Goal: Complete application form: Complete application form

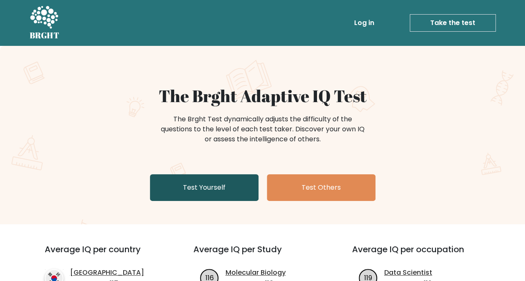
click at [200, 194] on link "Test Yourself" at bounding box center [204, 188] width 109 height 27
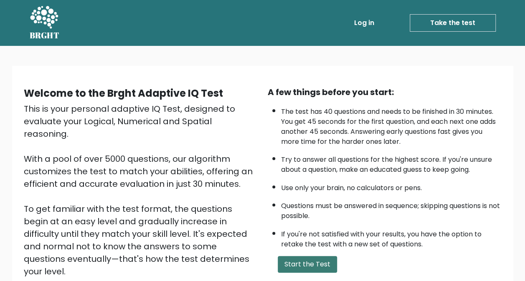
click at [299, 264] on button "Start the Test" at bounding box center [307, 264] width 59 height 17
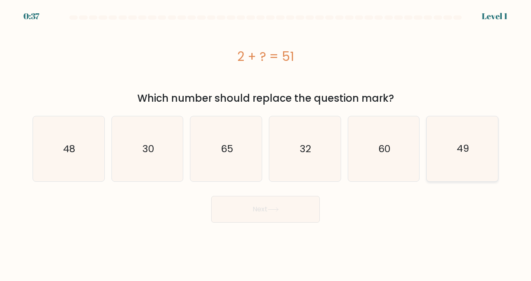
click at [449, 136] on icon "49" at bounding box center [462, 149] width 65 height 65
click at [266, 141] on input "f. 49" at bounding box center [266, 142] width 0 height 2
radio input "true"
click at [254, 221] on button "Next" at bounding box center [265, 209] width 109 height 27
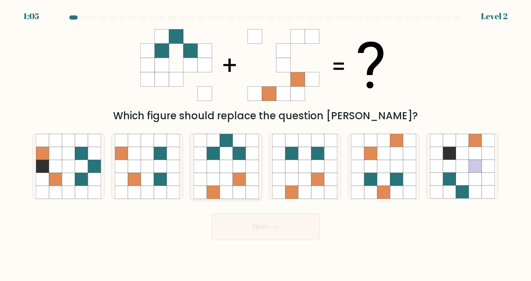
click at [241, 161] on icon at bounding box center [239, 166] width 13 height 13
click at [266, 143] on input "c." at bounding box center [266, 142] width 0 height 2
radio input "true"
click at [247, 230] on button "Next" at bounding box center [265, 227] width 109 height 27
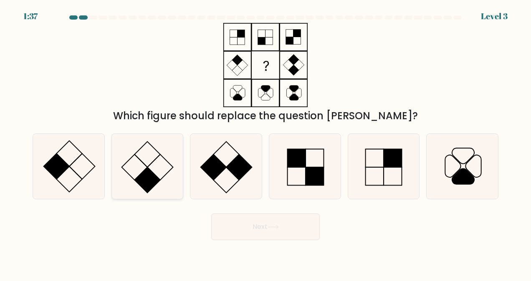
click at [142, 171] on icon at bounding box center [147, 166] width 65 height 65
click at [266, 143] on input "b." at bounding box center [266, 142] width 0 height 2
radio input "true"
click at [253, 232] on button "Next" at bounding box center [265, 227] width 109 height 27
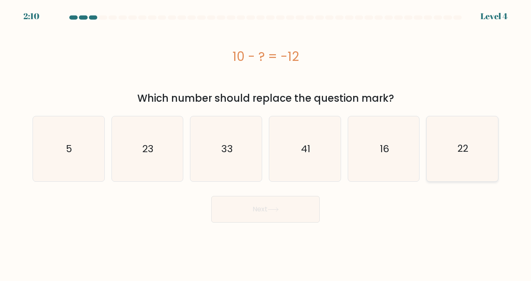
click at [467, 149] on text "22" at bounding box center [463, 148] width 11 height 13
click at [266, 143] on input "f. 22" at bounding box center [266, 142] width 0 height 2
radio input "true"
click at [271, 208] on icon at bounding box center [273, 210] width 11 height 5
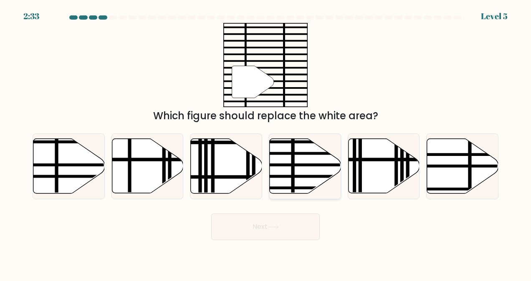
click at [309, 177] on line at bounding box center [327, 177] width 144 height 0
click at [266, 143] on input "d." at bounding box center [266, 142] width 0 height 2
radio input "true"
click at [280, 231] on button "Next" at bounding box center [265, 227] width 109 height 27
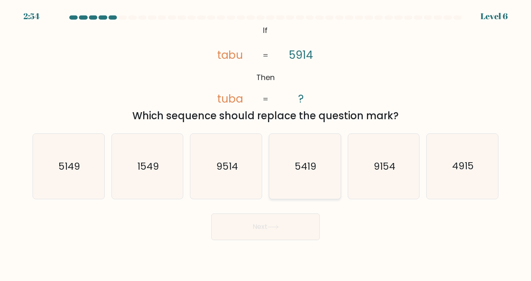
click at [313, 178] on icon "5419" at bounding box center [304, 166] width 65 height 65
click at [266, 143] on input "d. 5419" at bounding box center [266, 142] width 0 height 2
radio input "true"
click at [281, 224] on button "Next" at bounding box center [265, 227] width 109 height 27
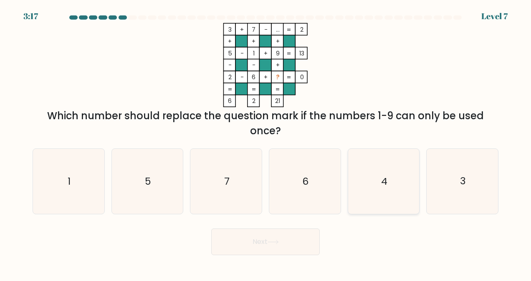
click at [379, 190] on icon "4" at bounding box center [383, 181] width 65 height 65
click at [266, 143] on input "e. 4" at bounding box center [266, 142] width 0 height 2
radio input "true"
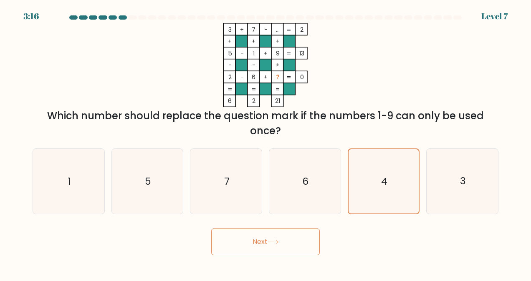
click at [293, 241] on button "Next" at bounding box center [265, 242] width 109 height 27
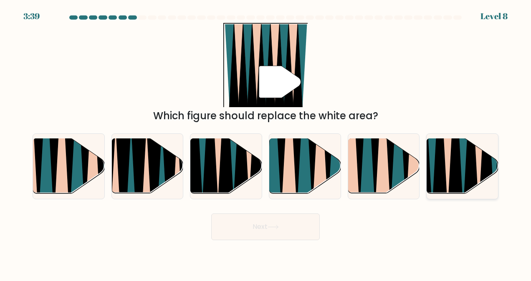
click at [449, 167] on icon at bounding box center [448, 138] width 16 height 143
click at [266, 143] on input "f." at bounding box center [266, 142] width 0 height 2
radio input "true"
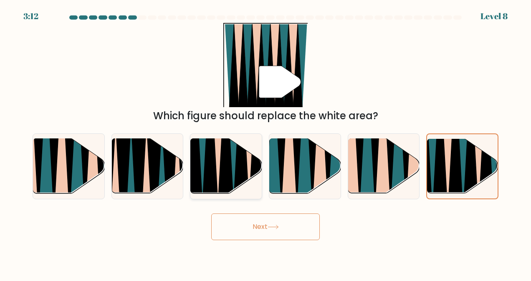
click at [241, 158] on icon at bounding box center [241, 139] width 16 height 143
click at [266, 143] on input "c." at bounding box center [266, 142] width 0 height 2
radio input "true"
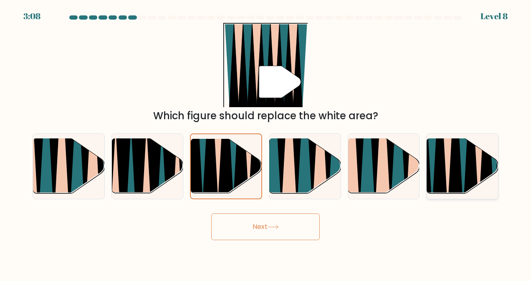
click at [454, 170] on icon at bounding box center [455, 139] width 15 height 142
click at [266, 143] on input "f." at bounding box center [266, 142] width 0 height 2
radio input "true"
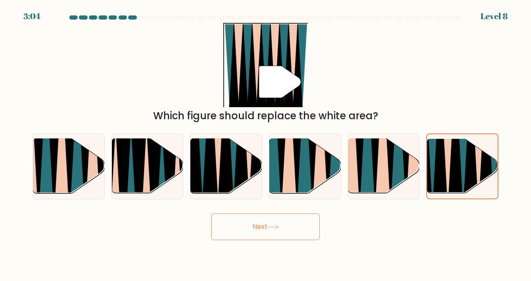
click at [297, 222] on button "Next" at bounding box center [265, 227] width 109 height 27
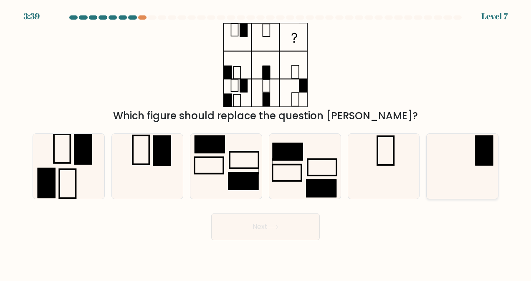
click at [440, 165] on icon at bounding box center [462, 166] width 65 height 65
click at [266, 143] on input "f." at bounding box center [266, 142] width 0 height 2
radio input "true"
click at [261, 230] on button "Next" at bounding box center [265, 227] width 109 height 27
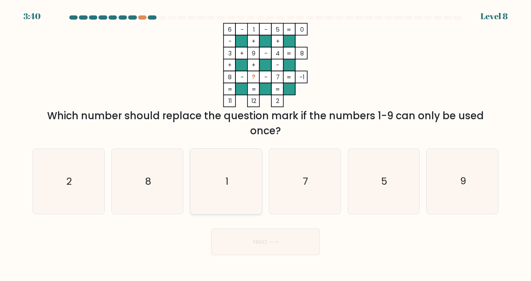
click at [219, 193] on icon "1" at bounding box center [226, 181] width 65 height 65
click at [266, 143] on input "c. 1" at bounding box center [266, 142] width 0 height 2
radio input "true"
click at [52, 193] on icon "2" at bounding box center [68, 181] width 65 height 65
click at [266, 143] on input "a. 2" at bounding box center [266, 142] width 0 height 2
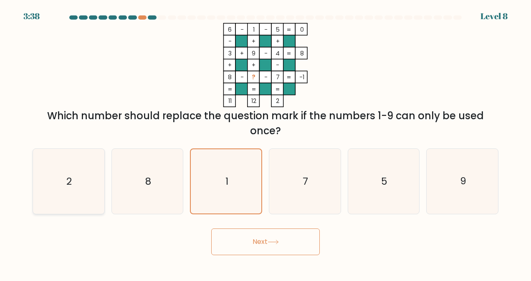
radio input "true"
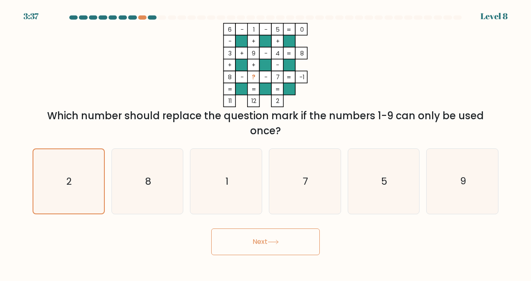
click at [287, 238] on button "Next" at bounding box center [265, 242] width 109 height 27
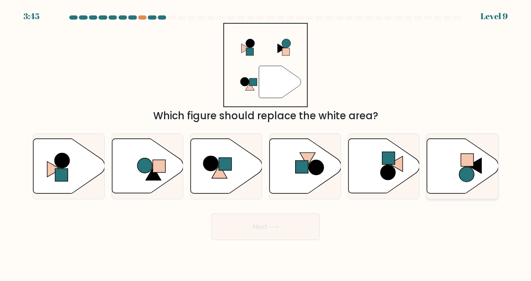
click at [468, 172] on circle at bounding box center [466, 174] width 15 height 15
click at [266, 143] on input "f." at bounding box center [266, 142] width 0 height 2
radio input "true"
click at [293, 227] on button "Next" at bounding box center [265, 227] width 109 height 27
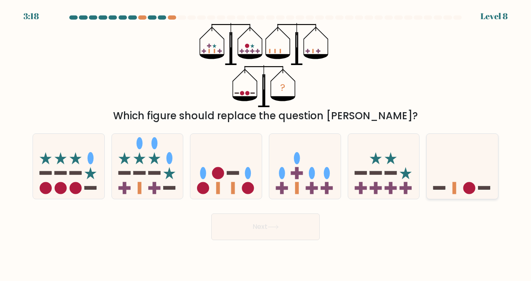
click at [442, 175] on icon at bounding box center [462, 166] width 71 height 59
click at [266, 143] on input "f." at bounding box center [266, 142] width 0 height 2
radio input "true"
click at [292, 233] on button "Next" at bounding box center [265, 227] width 109 height 27
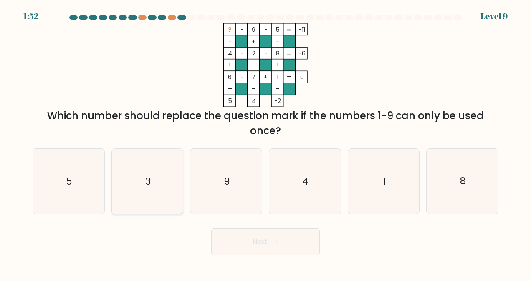
click at [160, 184] on icon "3" at bounding box center [147, 181] width 65 height 65
click at [266, 143] on input "b. 3" at bounding box center [266, 142] width 0 height 2
radio input "true"
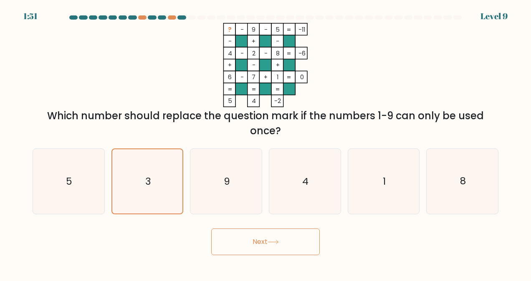
click at [291, 256] on body "1:51 Level 9" at bounding box center [265, 140] width 531 height 281
click at [285, 244] on button "Next" at bounding box center [265, 242] width 109 height 27
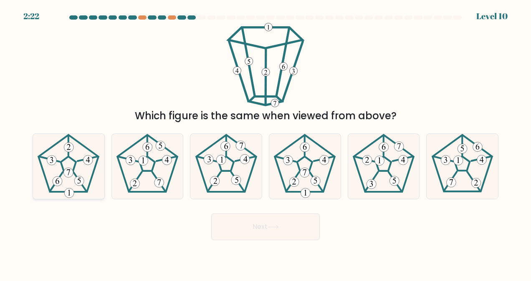
click at [73, 185] on icon at bounding box center [68, 166] width 65 height 65
click at [266, 143] on input "a." at bounding box center [266, 142] width 0 height 2
radio input "true"
click at [263, 229] on button "Next" at bounding box center [265, 227] width 109 height 27
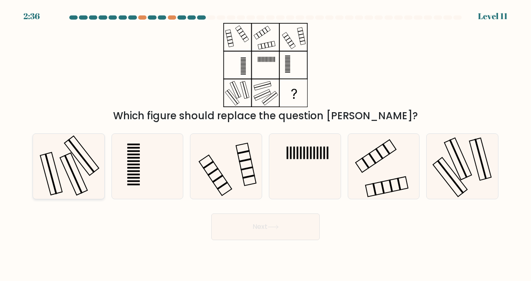
click at [89, 181] on icon at bounding box center [68, 166] width 65 height 65
click at [266, 143] on input "a." at bounding box center [266, 142] width 0 height 2
radio input "true"
click at [278, 228] on icon at bounding box center [273, 227] width 11 height 5
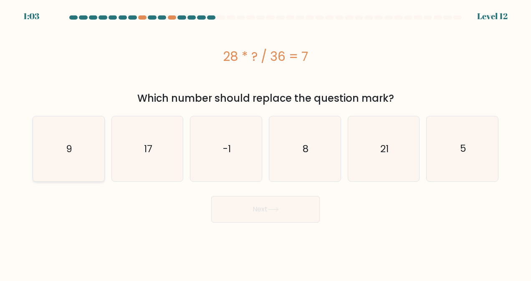
click at [77, 152] on icon "9" at bounding box center [68, 149] width 65 height 65
click at [266, 143] on input "a. 9" at bounding box center [266, 142] width 0 height 2
radio input "true"
click at [257, 218] on button "Next" at bounding box center [265, 209] width 109 height 27
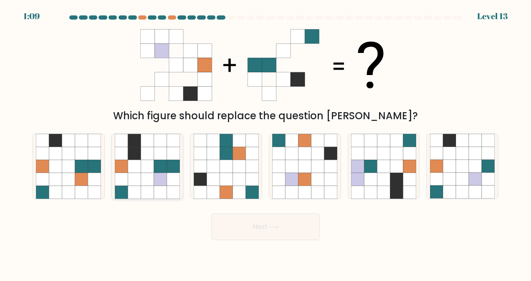
click at [145, 162] on icon at bounding box center [147, 166] width 13 height 13
click at [266, 143] on input "b." at bounding box center [266, 142] width 0 height 2
radio input "true"
click at [276, 224] on button "Next" at bounding box center [265, 227] width 109 height 27
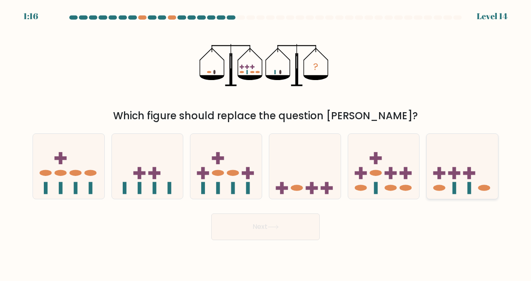
click at [453, 176] on rect at bounding box center [455, 173] width 4 height 12
click at [266, 143] on input "f." at bounding box center [266, 142] width 0 height 2
radio input "true"
click at [303, 227] on button "Next" at bounding box center [265, 227] width 109 height 27
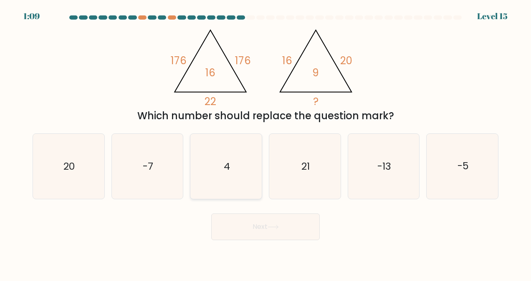
click at [230, 159] on icon "4" at bounding box center [226, 166] width 65 height 65
click at [266, 143] on input "c. 4" at bounding box center [266, 142] width 0 height 2
radio input "true"
click at [256, 230] on button "Next" at bounding box center [265, 227] width 109 height 27
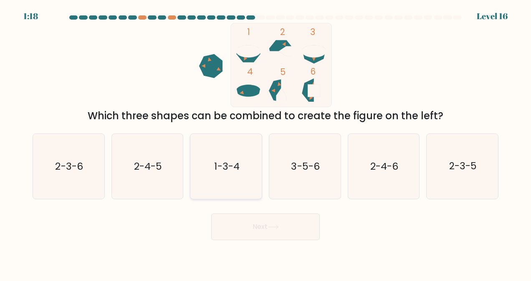
click at [243, 175] on icon "1-3-4" at bounding box center [226, 166] width 65 height 65
click at [266, 143] on input "c. 1-3-4" at bounding box center [266, 142] width 0 height 2
radio input "true"
click at [284, 225] on button "Next" at bounding box center [265, 227] width 109 height 27
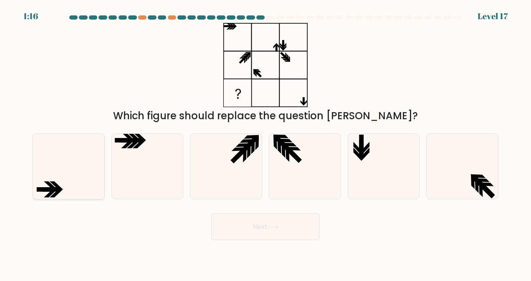
click at [73, 176] on icon at bounding box center [68, 166] width 65 height 65
click at [266, 143] on input "a." at bounding box center [266, 142] width 0 height 2
radio input "true"
click at [250, 224] on button "Next" at bounding box center [265, 227] width 109 height 27
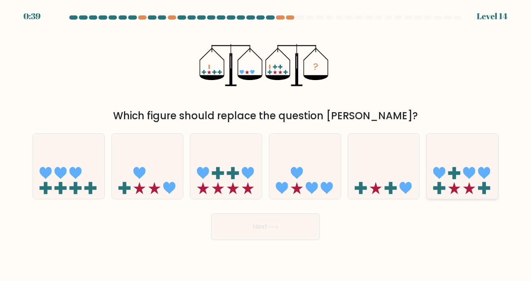
click at [471, 172] on icon at bounding box center [470, 173] width 12 height 12
click at [266, 143] on input "f." at bounding box center [266, 142] width 0 height 2
radio input "true"
click at [251, 238] on button "Next" at bounding box center [265, 227] width 109 height 27
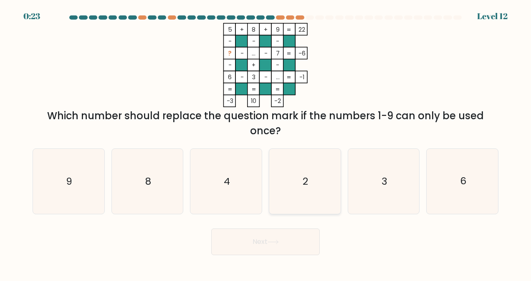
click at [306, 184] on text "2" at bounding box center [305, 181] width 5 height 13
click at [266, 143] on input "d. 2" at bounding box center [266, 142] width 0 height 2
radio input "true"
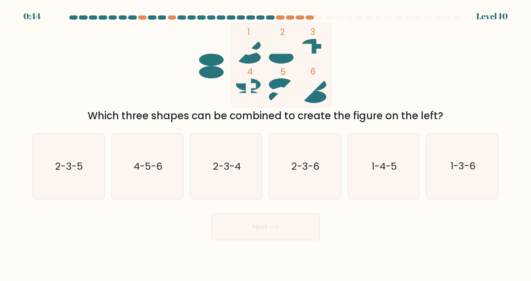
click at [287, 238] on button "Next" at bounding box center [265, 227] width 109 height 27
click at [252, 121] on div "Which three shapes can be combined to create the figure on the left?" at bounding box center [266, 116] width 456 height 15
click at [74, 172] on text "2-3-5" at bounding box center [70, 166] width 28 height 13
click at [266, 143] on input "a. 2-3-5" at bounding box center [266, 142] width 0 height 2
radio input "true"
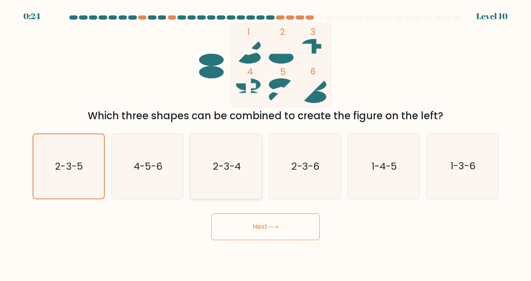
click at [218, 172] on text "2-3-4" at bounding box center [227, 166] width 28 height 13
click at [266, 143] on input "c. 2-3-4" at bounding box center [266, 142] width 0 height 2
radio input "true"
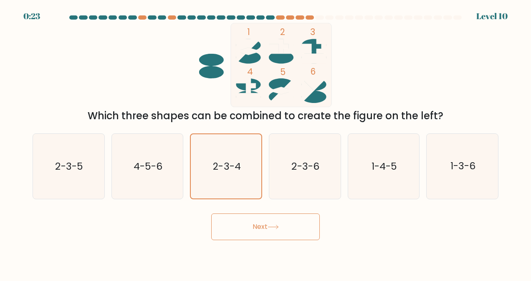
click at [250, 231] on button "Next" at bounding box center [265, 227] width 109 height 27
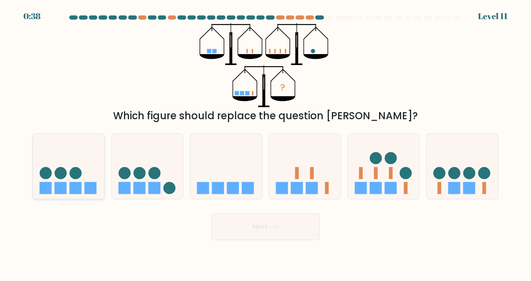
click at [84, 185] on rect at bounding box center [90, 188] width 12 height 12
click at [266, 143] on input "a." at bounding box center [266, 142] width 0 height 2
radio input "true"
click at [262, 221] on button "Next" at bounding box center [265, 227] width 109 height 27
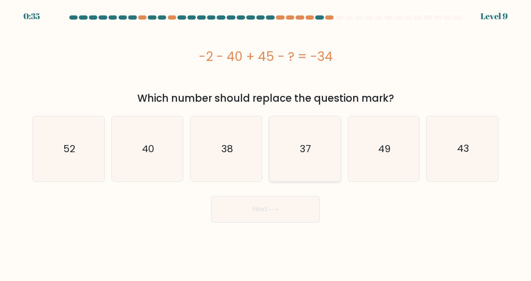
click at [297, 142] on icon "37" at bounding box center [304, 149] width 65 height 65
click at [266, 142] on input "d. 37" at bounding box center [266, 142] width 0 height 2
radio input "true"
click at [281, 218] on button "Next" at bounding box center [265, 209] width 109 height 27
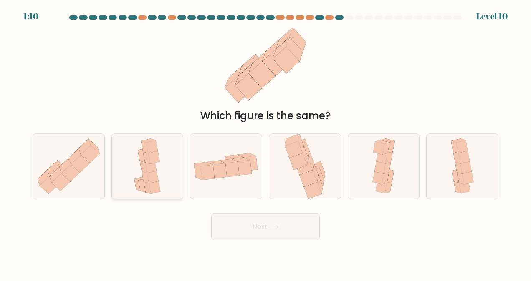
click at [157, 181] on icon at bounding box center [152, 177] width 11 height 13
click at [266, 143] on input "b." at bounding box center [266, 142] width 0 height 2
radio input "true"
click at [386, 180] on icon at bounding box center [385, 179] width 7 height 12
click at [266, 143] on input "e." at bounding box center [266, 142] width 0 height 2
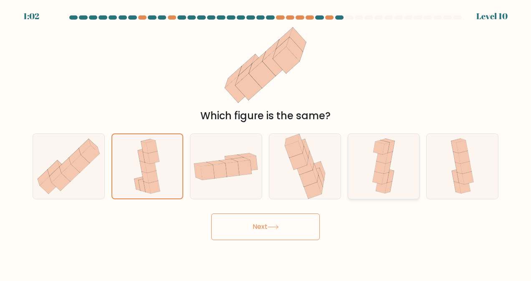
radio input "true"
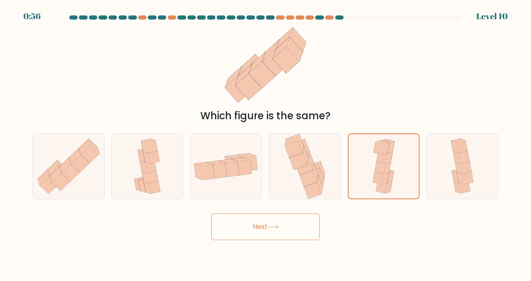
click at [289, 221] on button "Next" at bounding box center [265, 227] width 109 height 27
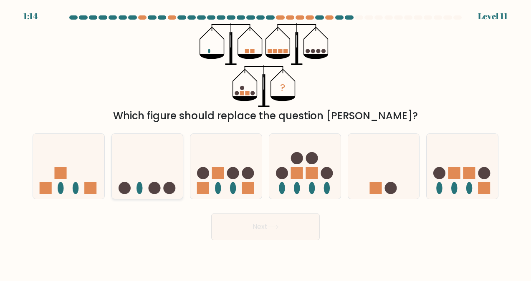
click at [172, 186] on circle at bounding box center [169, 188] width 12 height 12
click at [266, 143] on input "b." at bounding box center [266, 142] width 0 height 2
radio input "true"
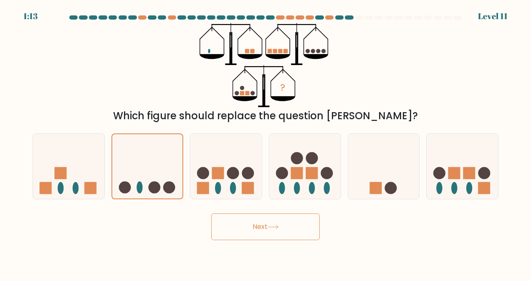
click at [248, 217] on button "Next" at bounding box center [265, 227] width 109 height 27
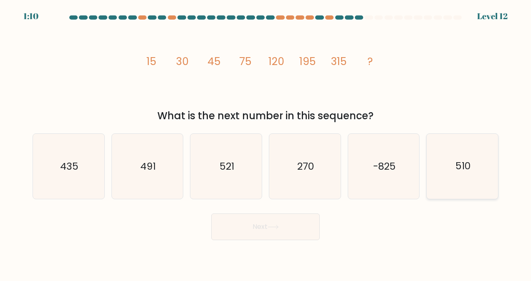
click at [468, 182] on icon "510" at bounding box center [462, 166] width 65 height 65
click at [266, 143] on input "f. 510" at bounding box center [266, 142] width 0 height 2
radio input "true"
click at [291, 233] on button "Next" at bounding box center [265, 227] width 109 height 27
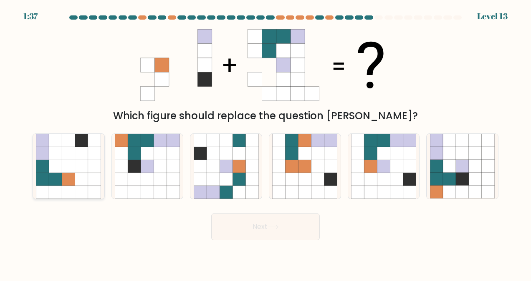
click at [84, 178] on icon at bounding box center [81, 179] width 13 height 13
click at [266, 143] on input "a." at bounding box center [266, 142] width 0 height 2
radio input "true"
click at [262, 224] on button "Next" at bounding box center [265, 227] width 109 height 27
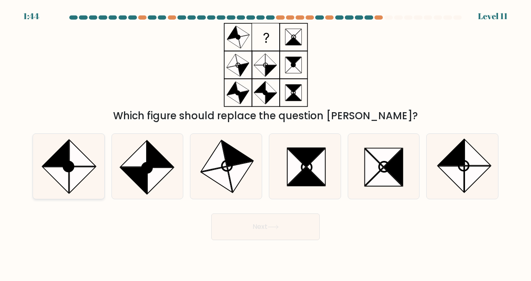
click at [48, 170] on icon at bounding box center [56, 180] width 26 height 26
click at [266, 143] on input "a." at bounding box center [266, 142] width 0 height 2
radio input "true"
click at [248, 226] on button "Next" at bounding box center [265, 227] width 109 height 27
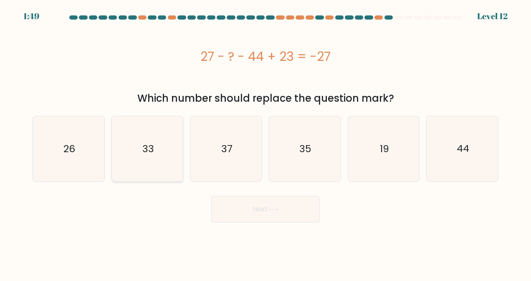
click at [157, 144] on icon "33" at bounding box center [147, 149] width 65 height 65
click at [266, 143] on input "b. 33" at bounding box center [266, 142] width 0 height 2
radio input "true"
click at [276, 213] on button "Next" at bounding box center [265, 209] width 109 height 27
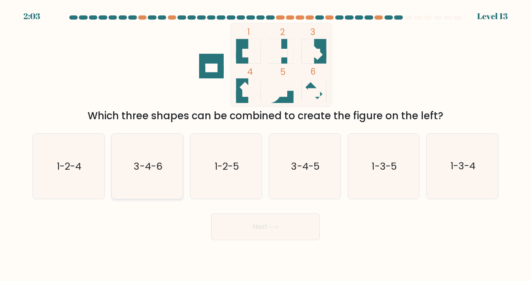
click at [160, 168] on text "3-4-6" at bounding box center [148, 166] width 28 height 13
click at [266, 143] on input "b. 3-4-6" at bounding box center [266, 142] width 0 height 2
radio input "true"
click at [248, 223] on button "Next" at bounding box center [265, 227] width 109 height 27
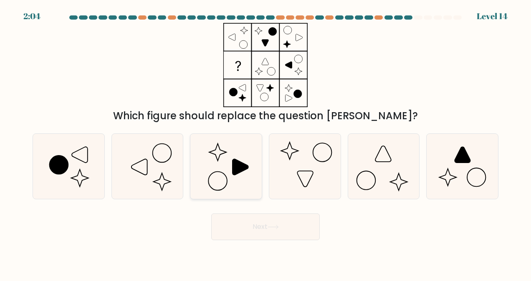
click at [251, 177] on icon at bounding box center [226, 166] width 65 height 65
click at [266, 143] on input "c." at bounding box center [266, 142] width 0 height 2
radio input "true"
click at [276, 224] on button "Next" at bounding box center [265, 227] width 109 height 27
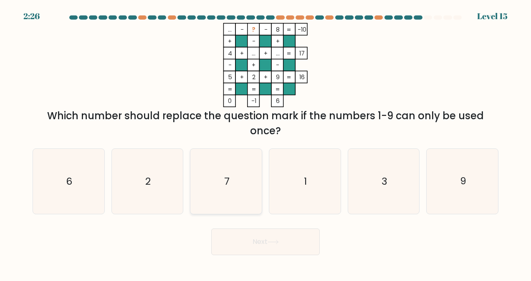
click at [222, 196] on icon "7" at bounding box center [226, 181] width 65 height 65
click at [266, 143] on input "c. 7" at bounding box center [266, 142] width 0 height 2
radio input "true"
click at [130, 194] on icon "2" at bounding box center [147, 181] width 65 height 65
click at [266, 143] on input "b. 2" at bounding box center [266, 142] width 0 height 2
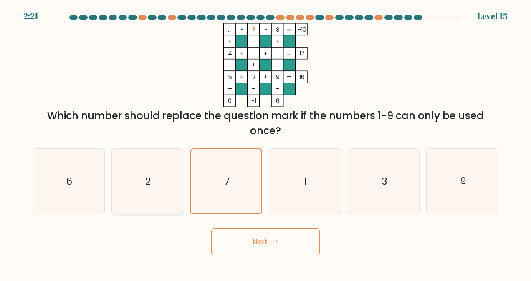
radio input "true"
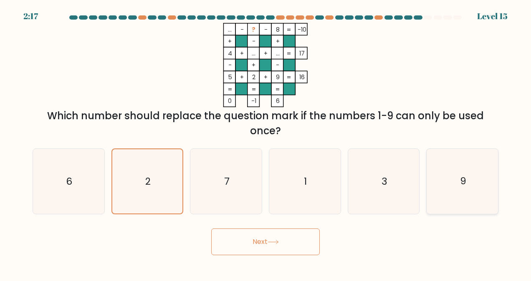
click at [463, 181] on text "9" at bounding box center [463, 181] width 6 height 13
click at [266, 143] on input "f. 9" at bounding box center [266, 142] width 0 height 2
radio input "true"
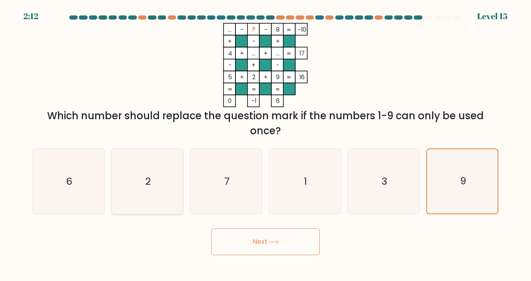
click at [152, 193] on icon "2" at bounding box center [147, 181] width 65 height 65
click at [266, 143] on input "b. 2" at bounding box center [266, 142] width 0 height 2
radio input "true"
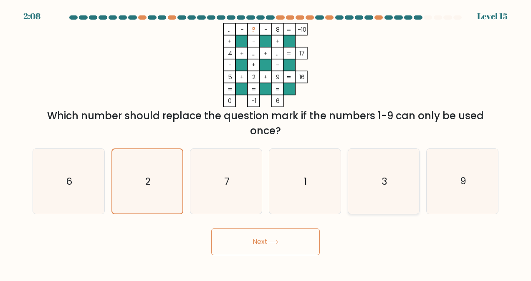
click at [358, 190] on icon "3" at bounding box center [383, 181] width 65 height 65
click at [266, 143] on input "e. 3" at bounding box center [266, 142] width 0 height 2
radio input "true"
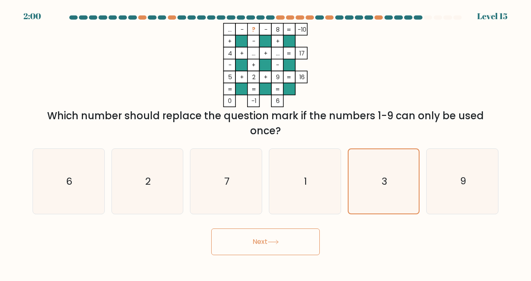
click at [294, 252] on button "Next" at bounding box center [265, 242] width 109 height 27
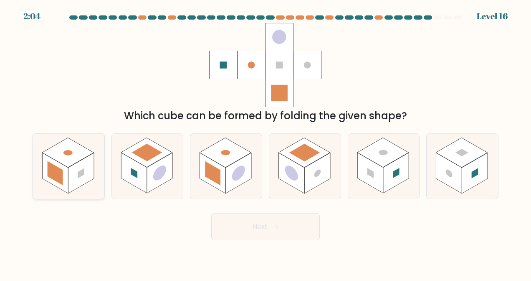
click at [81, 162] on rect at bounding box center [81, 173] width 26 height 41
click at [266, 143] on input "a." at bounding box center [266, 142] width 0 height 2
radio input "true"
click at [264, 235] on button "Next" at bounding box center [265, 227] width 109 height 27
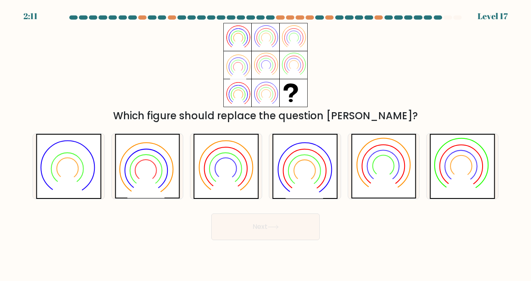
click at [272, 91] on icon at bounding box center [266, 95] width 14 height 14
click at [380, 163] on icon at bounding box center [384, 166] width 66 height 65
click at [266, 143] on input "e." at bounding box center [266, 142] width 0 height 2
radio input "true"
click at [278, 223] on button "Next" at bounding box center [265, 227] width 109 height 27
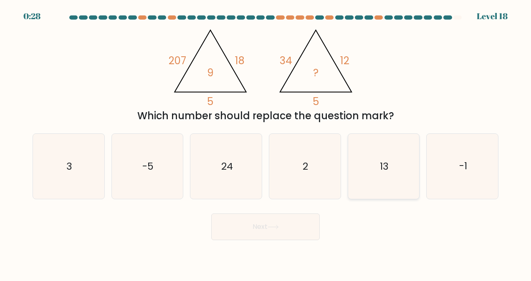
click at [393, 167] on icon "13" at bounding box center [383, 166] width 65 height 65
click at [266, 143] on input "e. 13" at bounding box center [266, 142] width 0 height 2
radio input "true"
click at [271, 228] on icon at bounding box center [273, 227] width 11 height 5
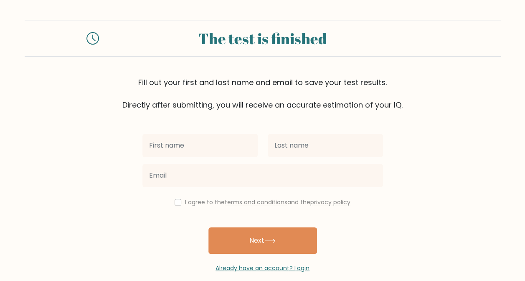
click at [210, 142] on input "text" at bounding box center [199, 145] width 115 height 23
type input "luna"
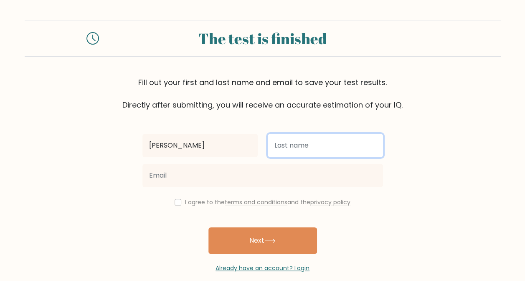
click at [276, 155] on input "text" at bounding box center [325, 145] width 115 height 23
type input "maria"
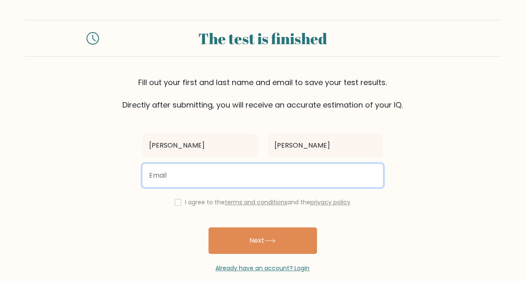
click at [236, 174] on input "email" at bounding box center [262, 175] width 241 height 23
type input "luna.gry.maria@gmail.com"
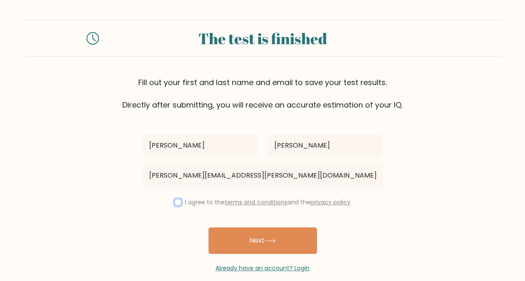
click at [175, 203] on input "checkbox" at bounding box center [178, 202] width 7 height 7
checkbox input "true"
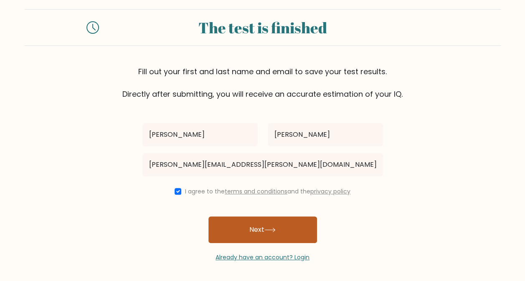
click at [258, 232] on button "Next" at bounding box center [262, 230] width 109 height 27
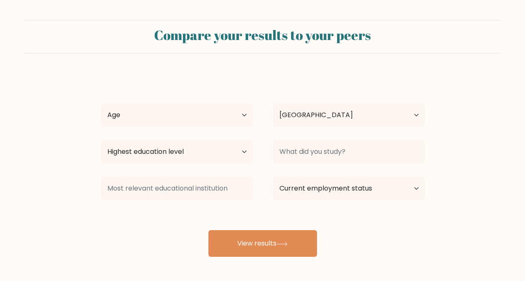
select select "DK"
click at [221, 116] on select "Age Under [DEMOGRAPHIC_DATA] [DEMOGRAPHIC_DATA] [DEMOGRAPHIC_DATA] [DEMOGRAPHIC…" at bounding box center [177, 115] width 152 height 23
select select "25_34"
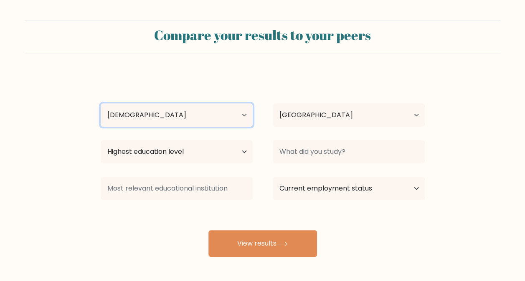
click at [101, 104] on select "Age Under 18 years old 18-24 years old 25-34 years old 35-44 years old 45-54 ye…" at bounding box center [177, 115] width 152 height 23
click at [210, 138] on div "Highest education level No schooling Primary Lower Secondary Upper Secondary Oc…" at bounding box center [177, 152] width 172 height 30
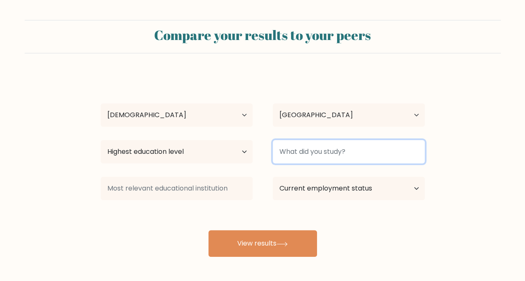
click at [307, 156] on input at bounding box center [349, 151] width 152 height 23
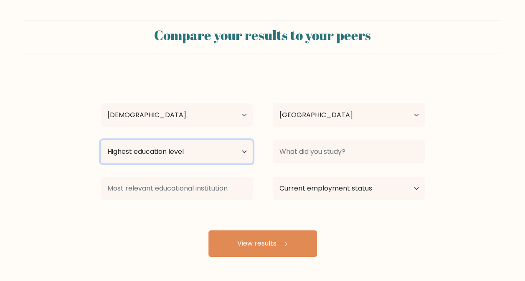
click at [218, 146] on select "Highest education level No schooling Primary Lower Secondary Upper Secondary Oc…" at bounding box center [177, 151] width 152 height 23
select select "masters_degree"
click at [101, 140] on select "Highest education level No schooling Primary Lower Secondary Upper Secondary Oc…" at bounding box center [177, 151] width 152 height 23
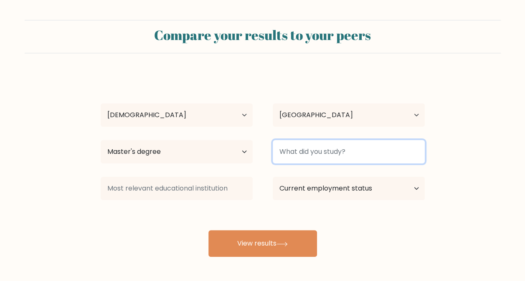
click at [343, 147] on input at bounding box center [349, 151] width 152 height 23
type input "Cand.soc HR"
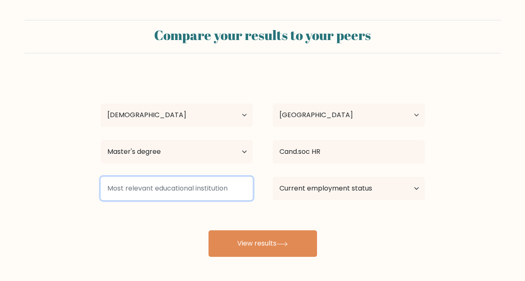
click at [174, 198] on input at bounding box center [177, 188] width 152 height 23
type input "AU in dk"
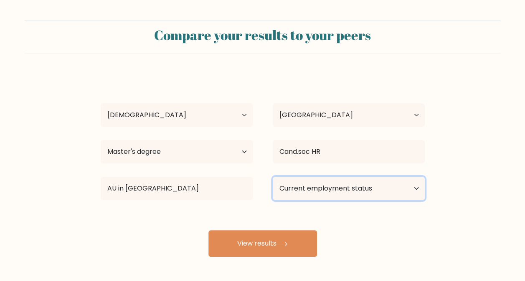
click at [349, 185] on select "Current employment status Employed Student Retired Other / prefer not to answer" at bounding box center [349, 188] width 152 height 23
select select "employed"
click at [273, 177] on select "Current employment status Employed Student Retired Other / prefer not to answer" at bounding box center [349, 188] width 152 height 23
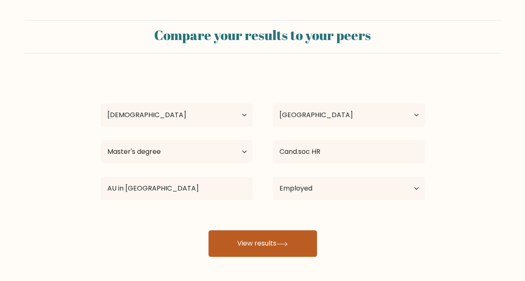
click at [270, 250] on button "View results" at bounding box center [262, 244] width 109 height 27
